Goal: Check status: Check status

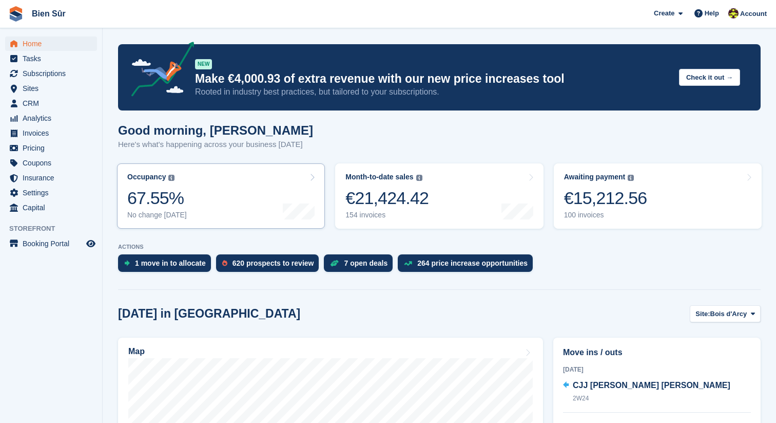
click at [210, 187] on link "Occupancy The percentage of all currently allocated units in terms of area. Inc…" at bounding box center [221, 195] width 208 height 65
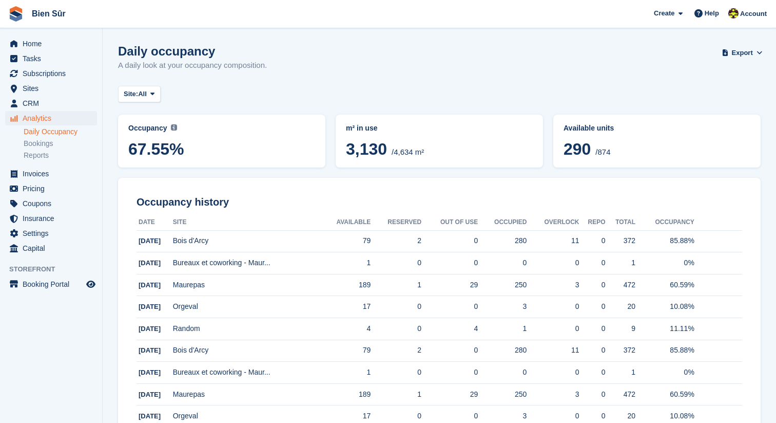
click at [198, 153] on span "67.55%" at bounding box center [221, 149] width 187 height 18
click at [155, 93] on icon at bounding box center [152, 93] width 4 height 7
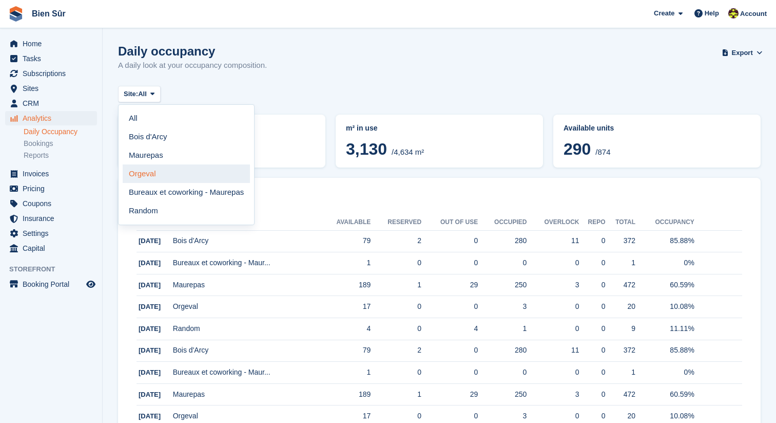
click at [156, 166] on link "Orgeval" at bounding box center [186, 173] width 127 height 18
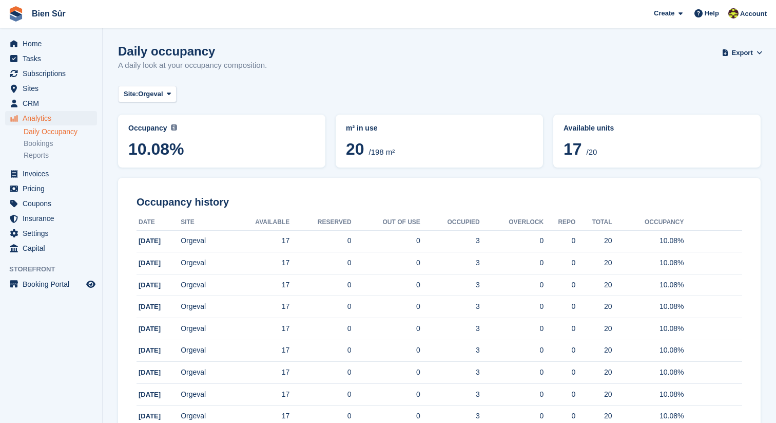
click at [161, 97] on span "Orgeval" at bounding box center [150, 94] width 25 height 10
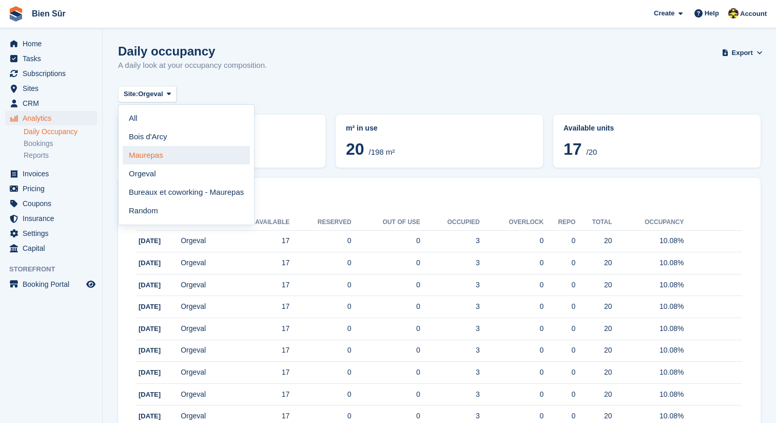
click at [156, 148] on link "Maurepas" at bounding box center [186, 155] width 127 height 18
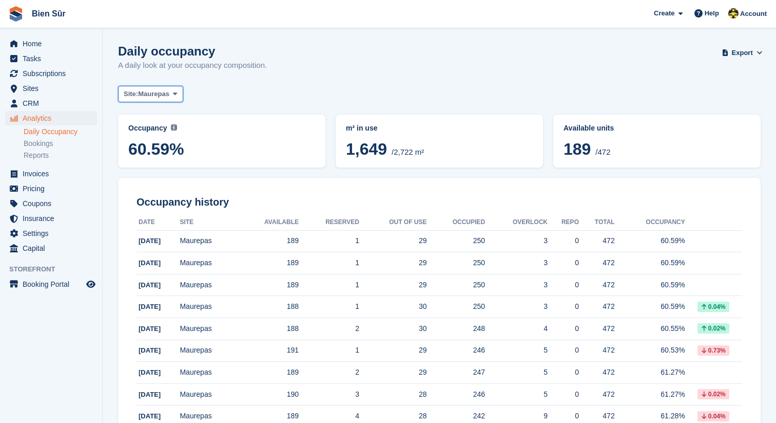
click at [162, 96] on span "Maurepas" at bounding box center [153, 94] width 31 height 10
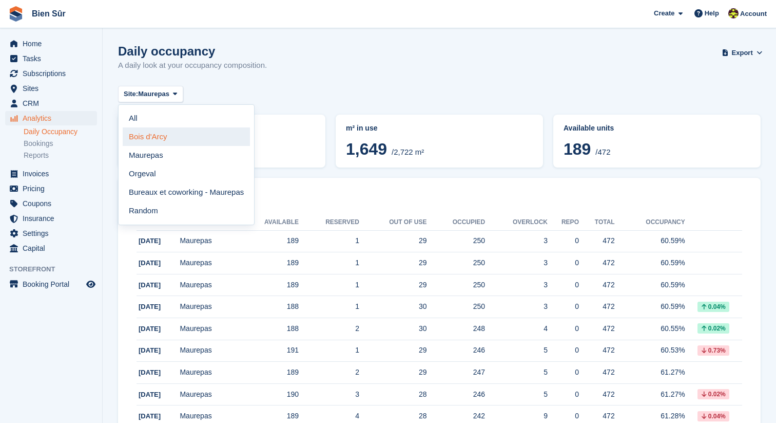
click at [170, 132] on link "Bois d'Arcy" at bounding box center [186, 136] width 127 height 18
